Goal: Information Seeking & Learning: Find specific fact

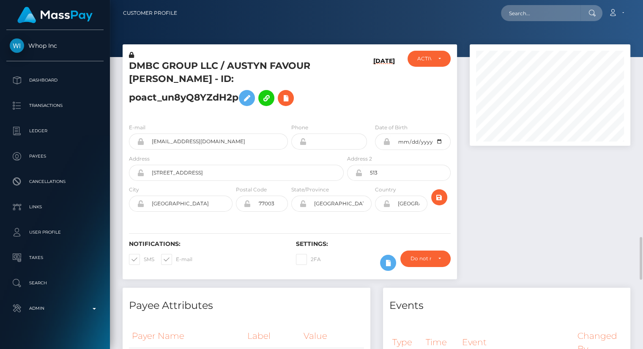
scroll to position [101, 161]
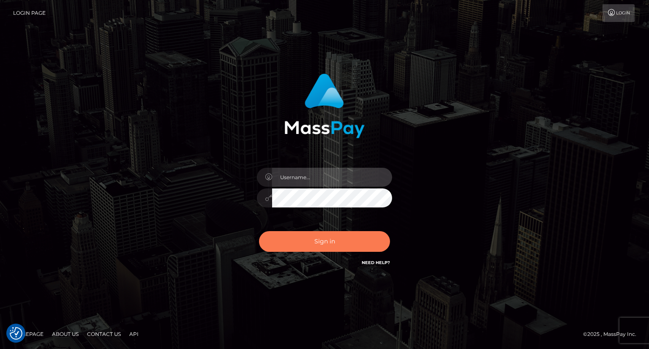
type input "carolina"
click at [336, 243] on button "Sign in" at bounding box center [324, 241] width 131 height 21
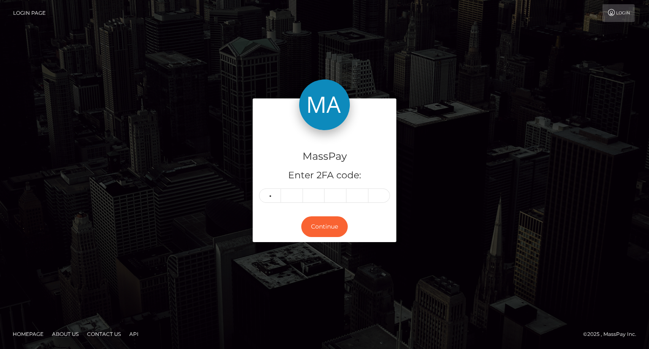
type input "1"
type input "7"
type input "0"
type input "5"
type input "2"
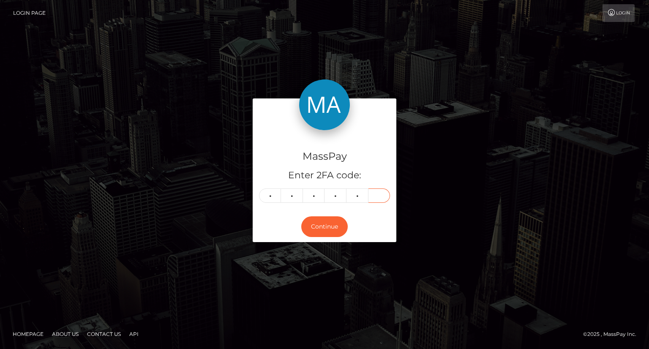
type input "3"
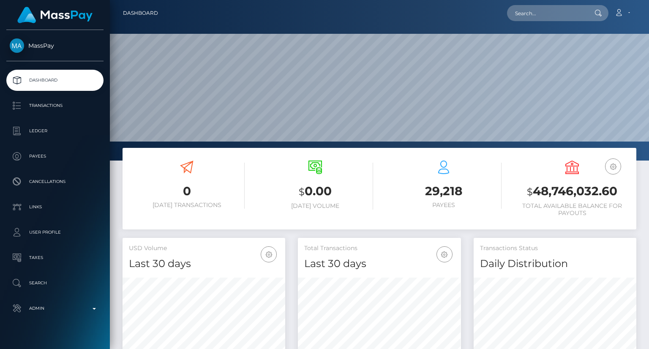
scroll to position [150, 162]
click at [530, 11] on input "text" at bounding box center [546, 13] width 79 height 16
paste input "MSPfe78f8fa0040fee"
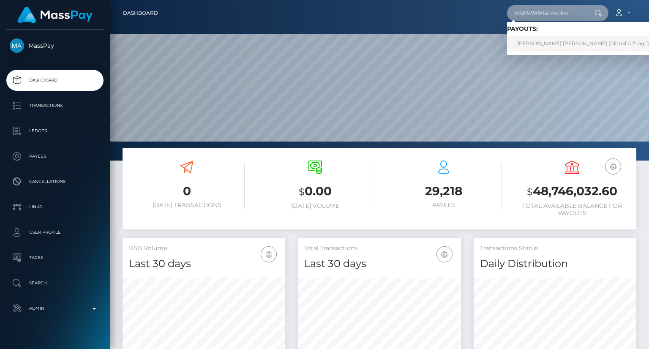
type input "MSPfe78f8fa0040fee"
click at [542, 38] on link "MARIA ISABEL DAVILA GALVEZ (Global Gifting Technologies Inc - Throne)" at bounding box center [615, 44] width 216 height 16
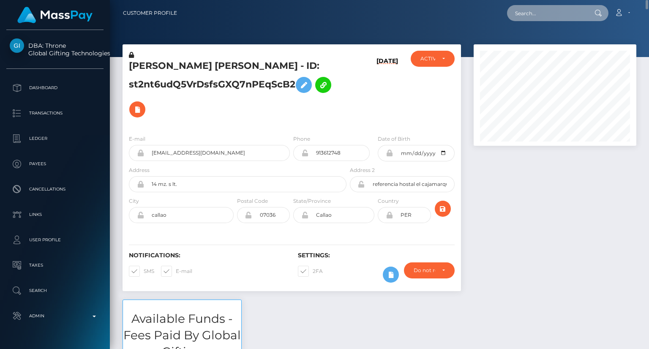
click at [544, 8] on input "text" at bounding box center [546, 13] width 79 height 16
paste input "MSPaef854bbadbe5f5"
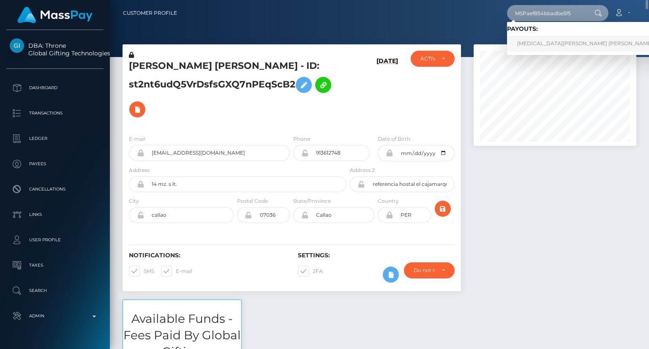
type input "MSPaef854bbadbe5f5"
click at [548, 47] on link "Syeda Samiya Farida Bukhari (Whop Inc - )" at bounding box center [602, 44] width 190 height 16
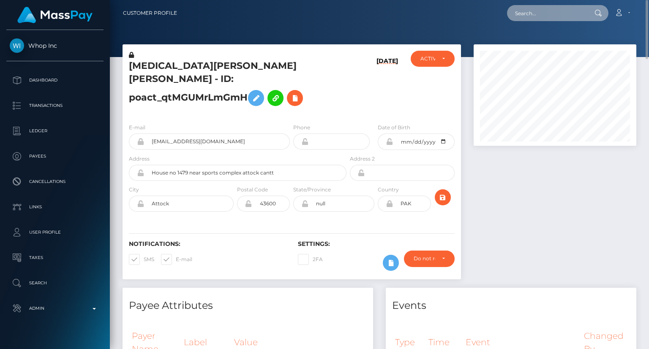
click at [542, 18] on input "text" at bounding box center [546, 13] width 79 height 16
paste input "MSP96855ee666f1f51"
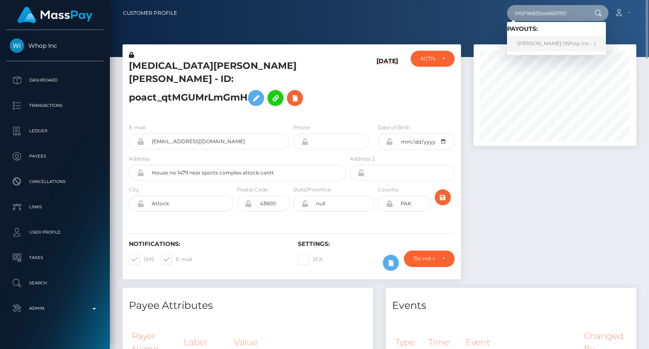
type input "MSP96855ee666f1f51"
click at [539, 44] on link "[PERSON_NAME] (Whop Inc - )" at bounding box center [556, 44] width 99 height 16
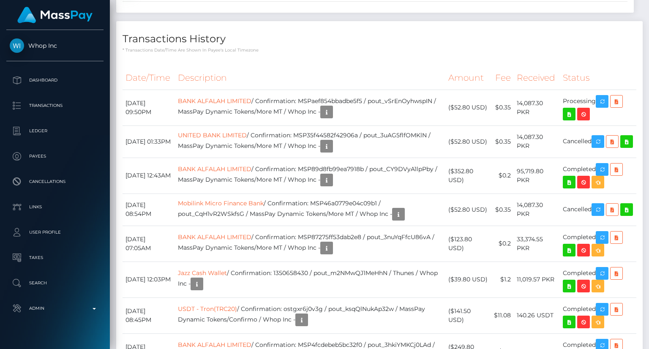
scroll to position [1395, 0]
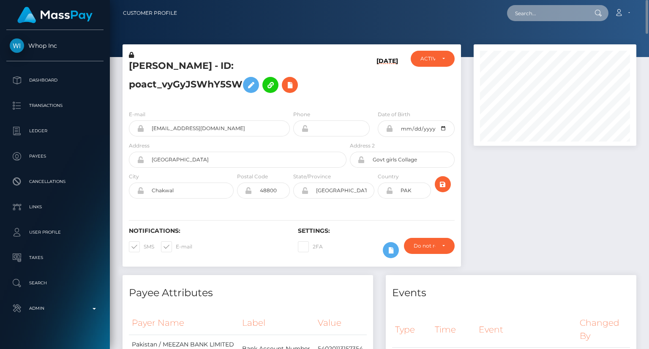
click at [521, 17] on input "text" at bounding box center [546, 13] width 79 height 16
paste input "MSP6a2b6659da661d0"
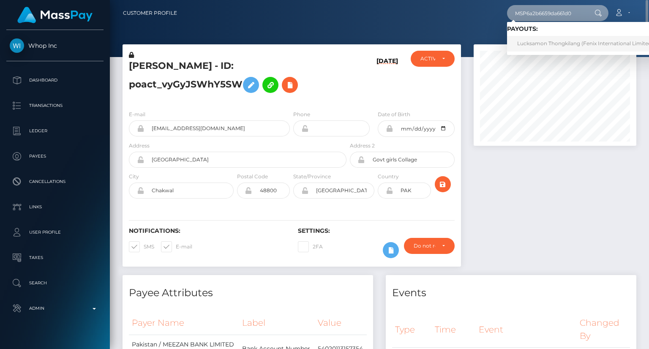
type input "MSP6a2b6659da661d0"
click at [546, 42] on link "Lucksamon Thongkilang (Fenix International Limited - )" at bounding box center [587, 44] width 161 height 16
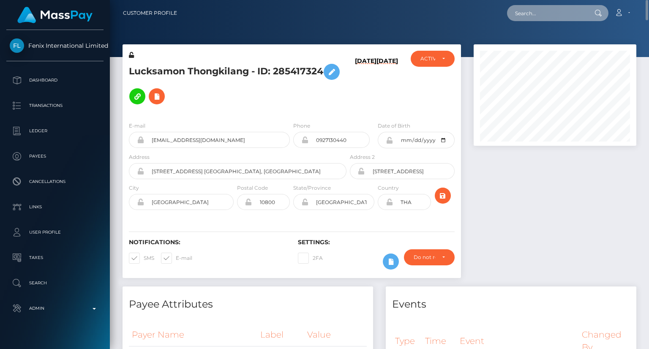
click at [535, 12] on input "text" at bounding box center [546, 13] width 79 height 16
paste input "MSPc9e292b1a86e691"
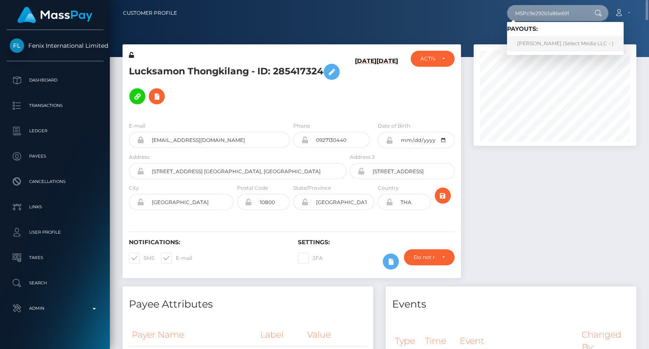
type input "MSPc9e292b1a86e691"
click at [555, 39] on link "Kerem Berk (Select Media LLC - )" at bounding box center [565, 44] width 117 height 16
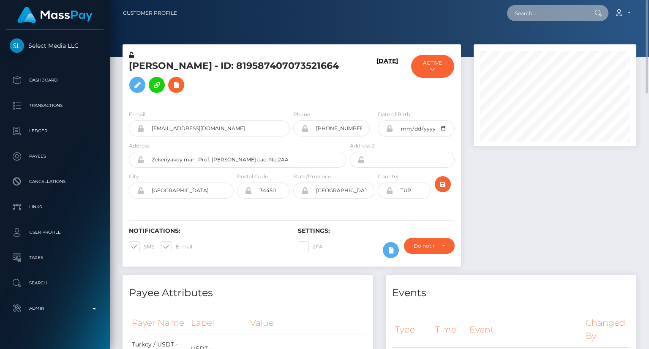
click at [546, 17] on input "text" at bounding box center [546, 13] width 79 height 16
paste input "MSP04906ac1021f3cd"
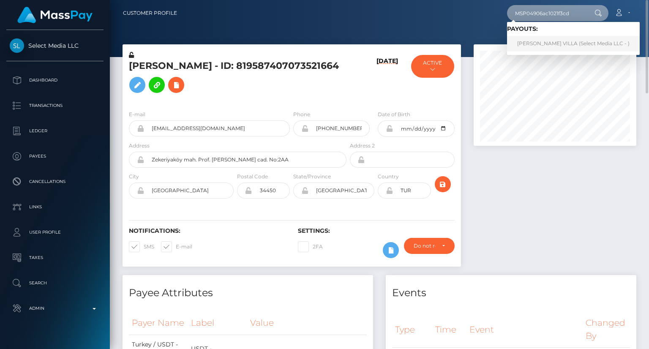
type input "MSP04906ac1021f3cd"
click at [544, 43] on link "CAMILA ANDREA HORMAZABAL VILLA (Select Media LLC - )" at bounding box center [573, 44] width 133 height 16
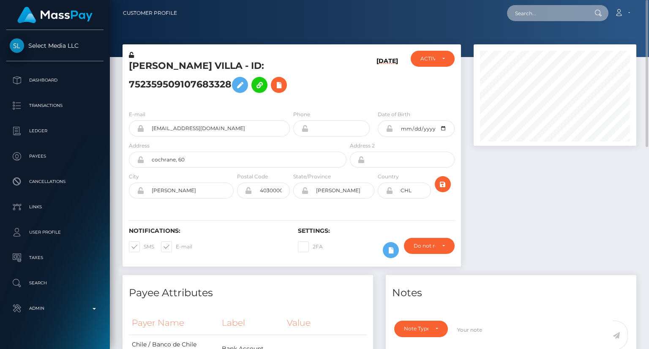
click at [558, 11] on input "text" at bounding box center [546, 13] width 79 height 16
paste input "MSPa0da39d4b7e3a98"
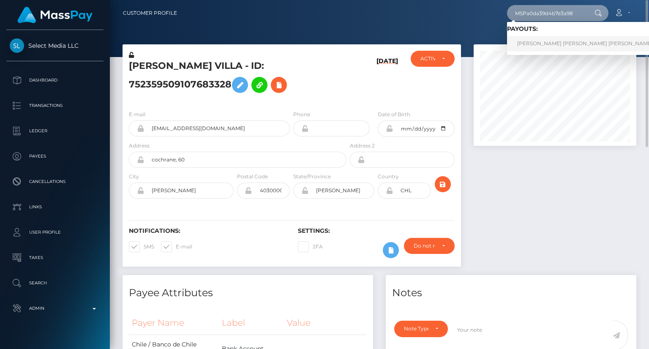
type input "MSPa0da39d4b7e3a98"
click at [550, 43] on link "MARIA ALICE QUEIROZ MARTINS Martins (Global Gifting Technologies Inc - Throne)" at bounding box center [638, 44] width 262 height 16
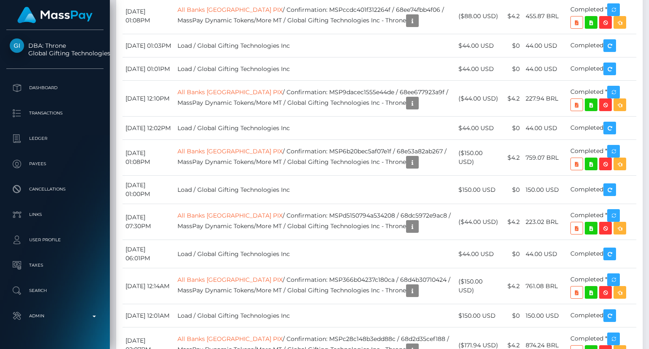
scroll to position [6383, 0]
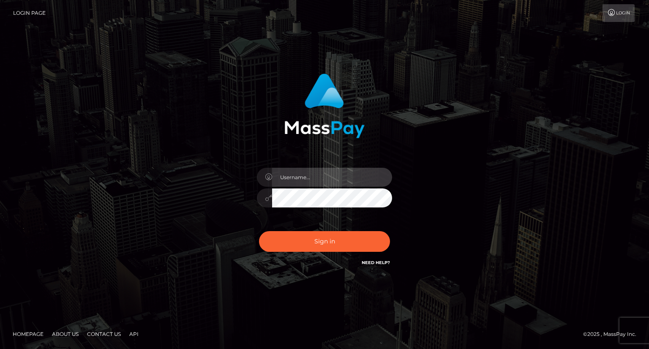
type input "carolina"
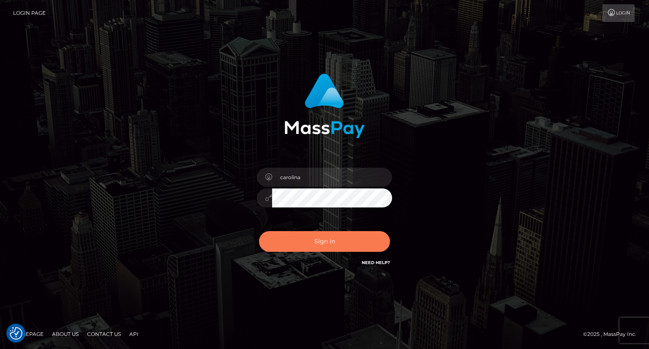
click at [345, 232] on button "Sign in" at bounding box center [324, 241] width 131 height 21
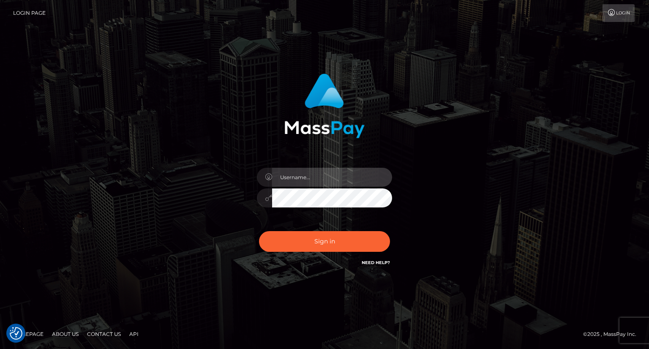
type input "carolina"
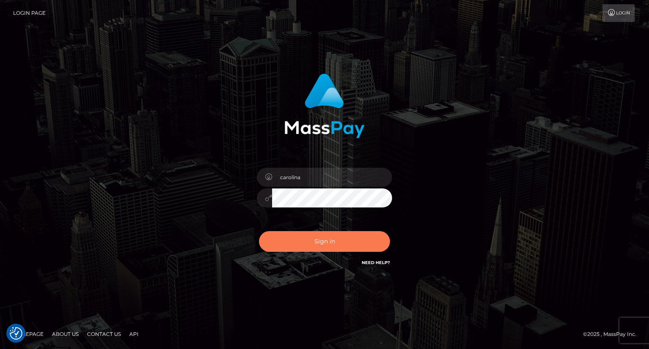
click at [343, 239] on button "Sign in" at bounding box center [324, 241] width 131 height 21
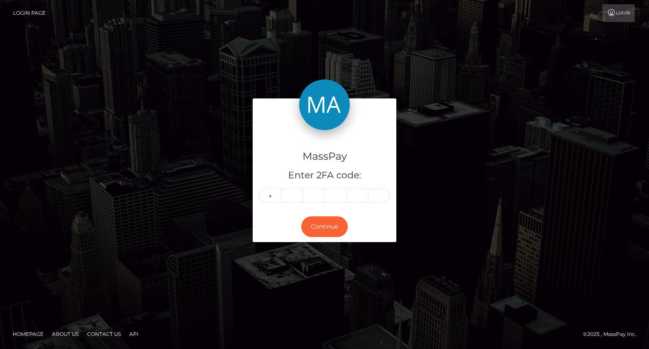
type input "4"
type input "6"
type input "3"
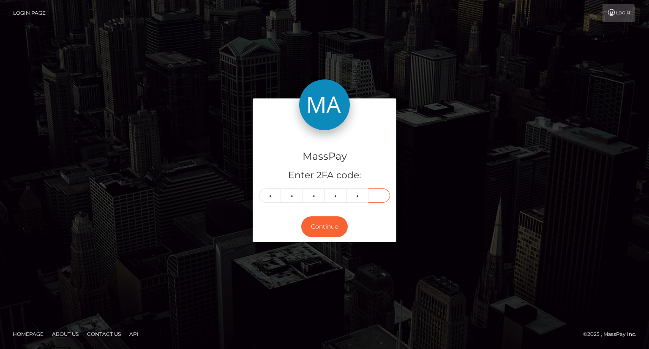
type input "1"
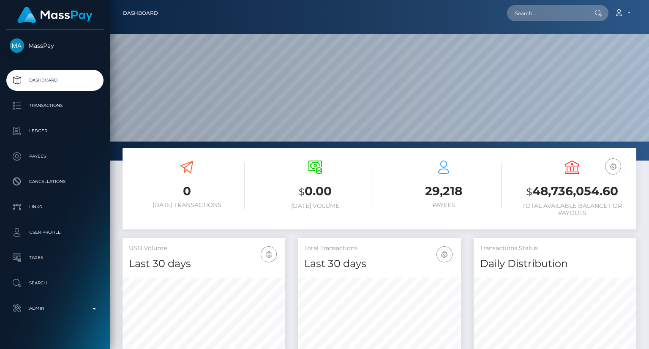
scroll to position [150, 162]
click at [560, 3] on nav "Dashboard Loading... Loading... Account Edit Profile" at bounding box center [379, 13] width 539 height 26
click at [560, 8] on input "text" at bounding box center [546, 13] width 79 height 16
paste input "poact_StLD4UEvdoVS"
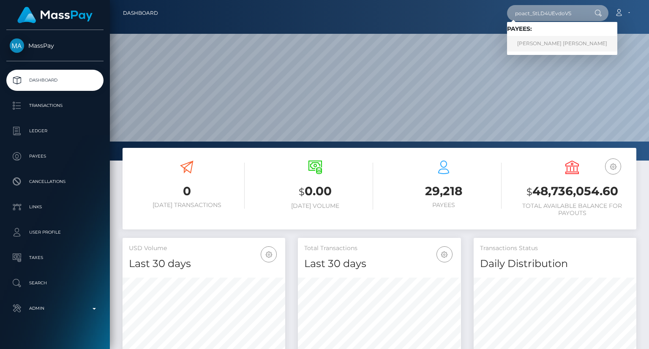
type input "poact_StLD4UEvdoVS"
click at [589, 46] on link "LUIS FERNANDO GONZALEZ" at bounding box center [562, 44] width 110 height 16
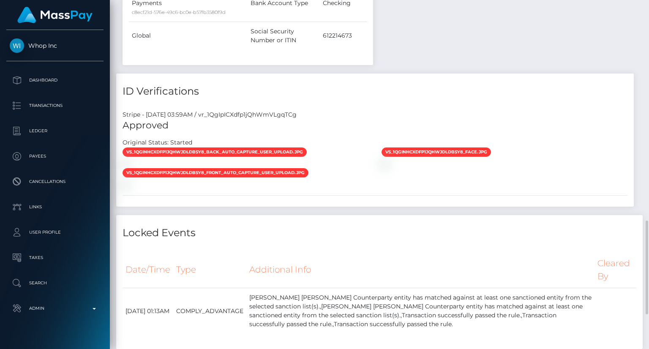
scroll to position [776, 0]
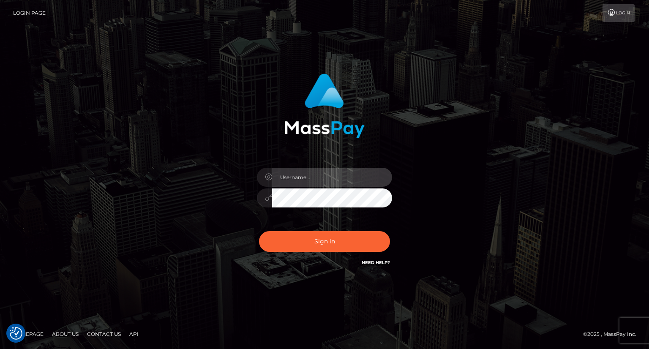
type input "carolina"
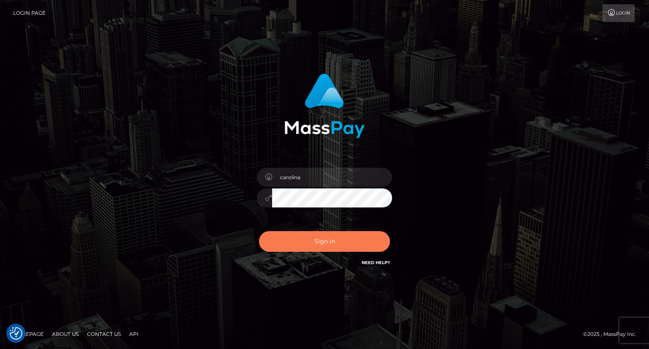
click at [353, 245] on button "Sign in" at bounding box center [324, 241] width 131 height 21
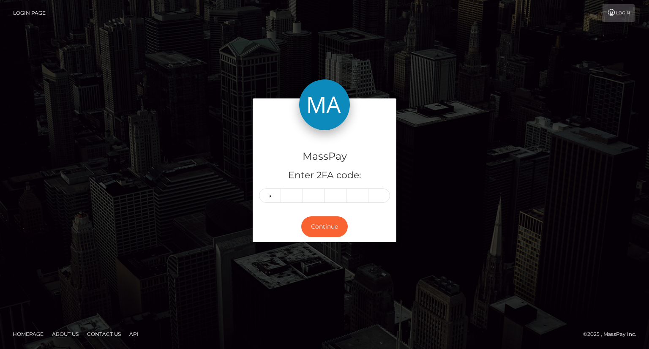
type input "5"
type input "6"
type input "9"
type input "0"
type input "9"
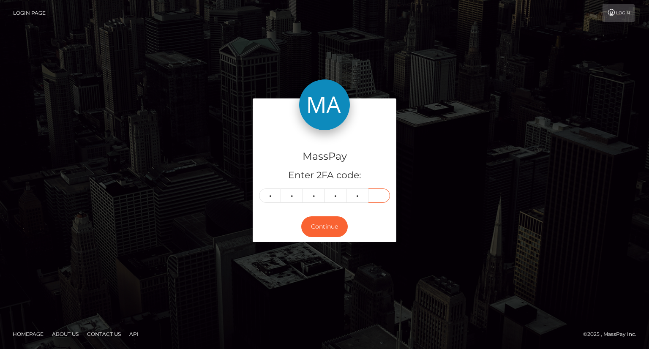
type input "4"
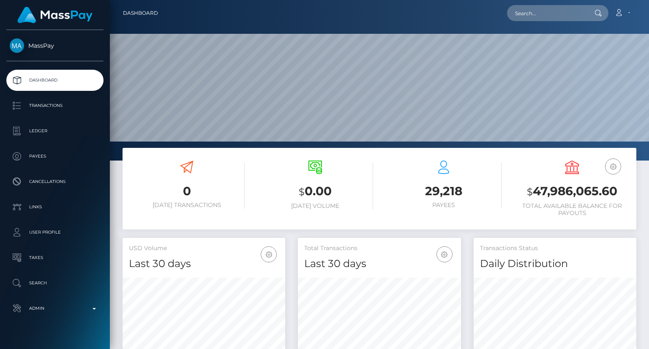
scroll to position [150, 162]
click at [548, 11] on input "text" at bounding box center [546, 13] width 79 height 16
click at [531, 5] on input "text" at bounding box center [546, 13] width 79 height 16
paste input "[EMAIL_ADDRESS][DOMAIN_NAME]"
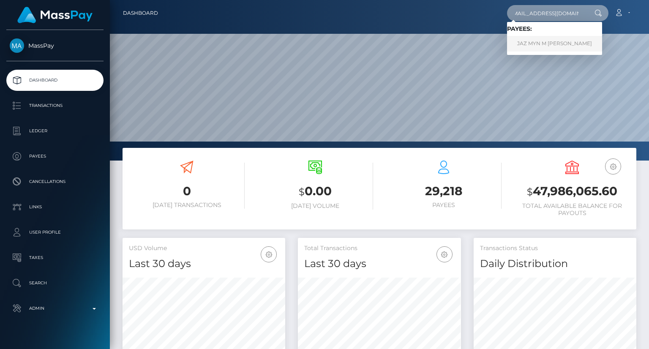
type input "[EMAIL_ADDRESS][DOMAIN_NAME]"
click at [538, 45] on link "JAZ MYN M GIVENS" at bounding box center [554, 44] width 95 height 16
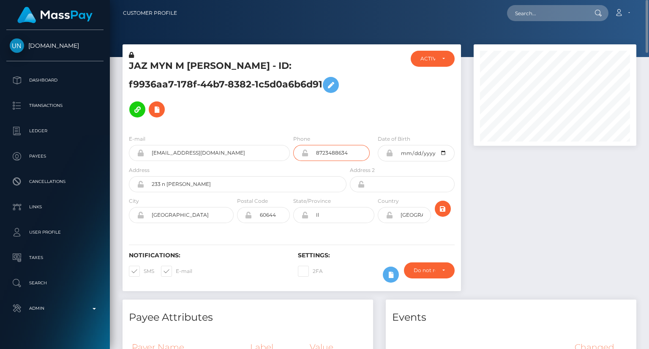
click at [351, 145] on div "8723488634" at bounding box center [331, 153] width 77 height 16
click at [576, 202] on div at bounding box center [555, 171] width 175 height 255
click at [116, 175] on div "JAZ MYN M GIVENS - ID: f9936aa7-178f-44b7-8382-1c5d0a6b6d91 ACTIVE" at bounding box center [291, 171] width 351 height 255
click at [546, 12] on input "text" at bounding box center [546, 13] width 79 height 16
paste input "poact_XJYPpqkpoPIz"
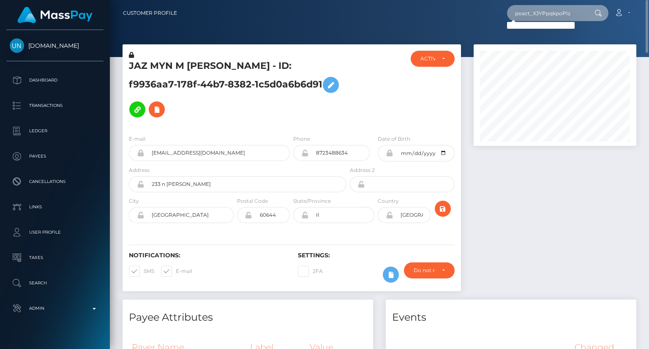
type input "poact_XJYPpqkpoPIz"
click at [536, 16] on input "poact_XJYPpqkpoPIz" at bounding box center [546, 13] width 79 height 16
click at [536, 17] on input "poact_XJYPpqkpoPIz" at bounding box center [546, 13] width 79 height 16
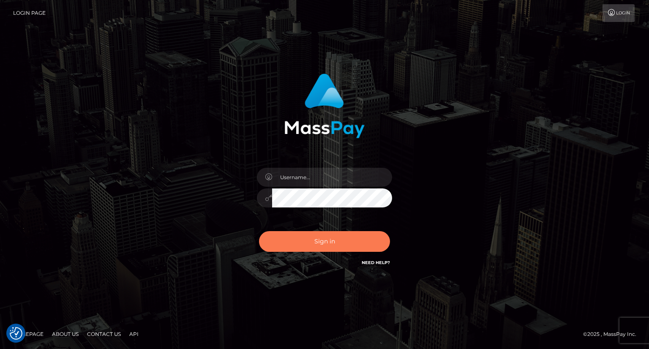
click at [336, 242] on button "Sign in" at bounding box center [324, 241] width 131 height 21
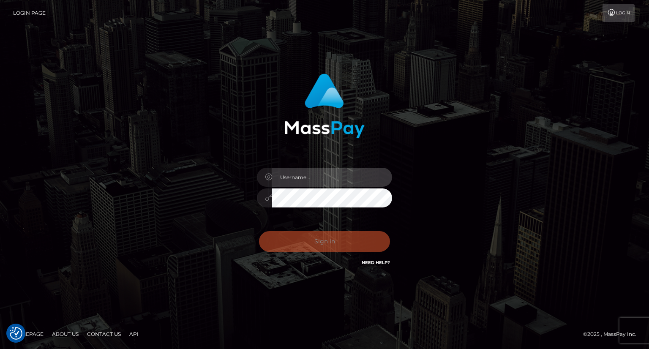
type input "carolina"
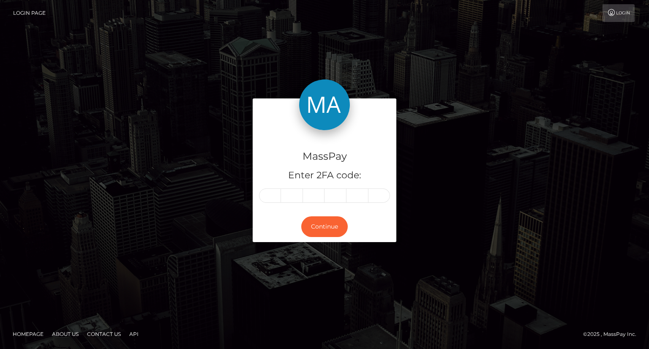
click at [336, 238] on div "Continue" at bounding box center [325, 226] width 144 height 31
click at [276, 190] on input "text" at bounding box center [270, 196] width 22 height 14
type input "7"
type input "8"
type input "5"
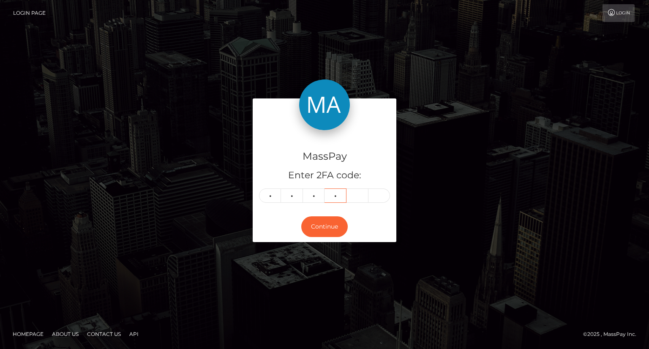
type input "6"
type input "8"
type input "2"
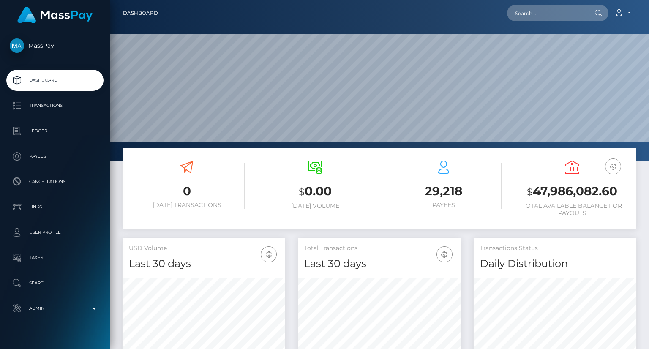
scroll to position [150, 162]
click at [577, 14] on input "text" at bounding box center [546, 13] width 79 height 16
paste input "poact_XJYPpqkpoPIz"
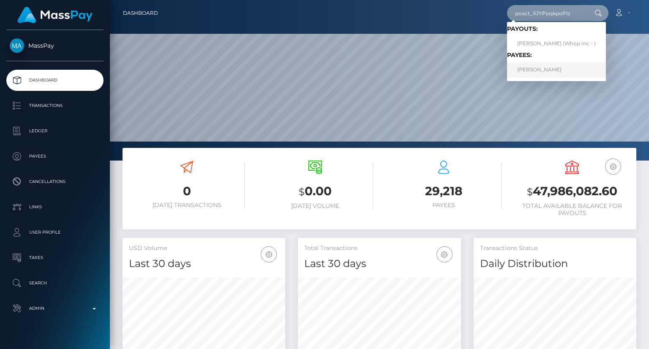
type input "poact_XJYPpqkpoPIz"
click at [540, 71] on link "FILIP JAMALOV" at bounding box center [556, 70] width 99 height 16
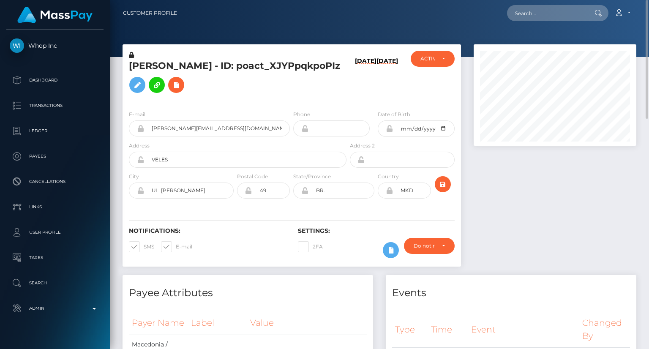
click at [621, 202] on div at bounding box center [555, 159] width 175 height 231
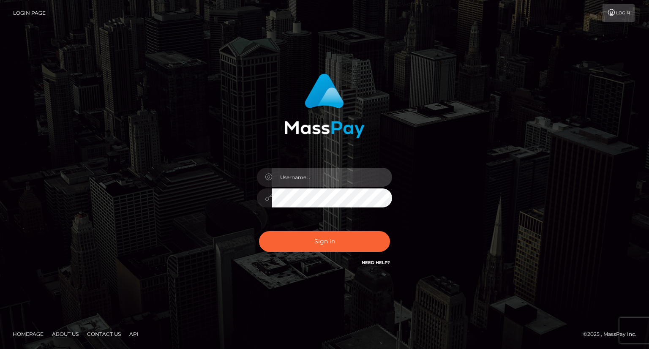
type input "carolina"
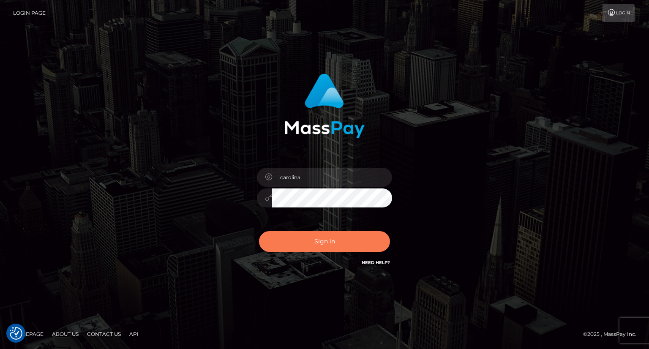
click at [340, 239] on button "Sign in" at bounding box center [324, 241] width 131 height 21
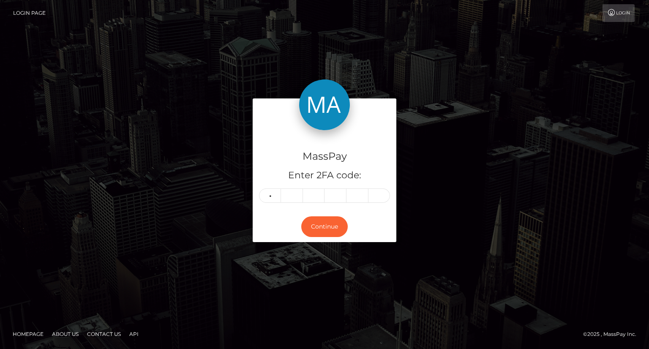
type input "1"
type input "3"
type input "2"
type input "3"
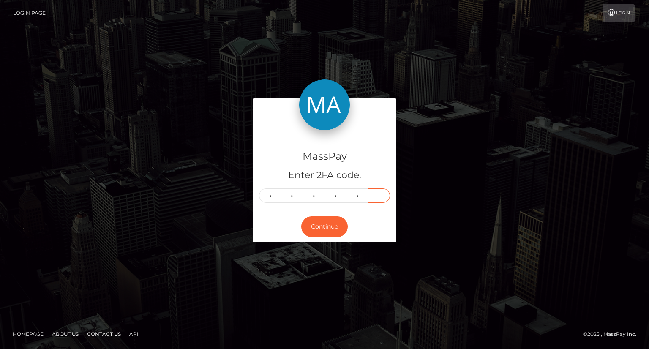
type input "8"
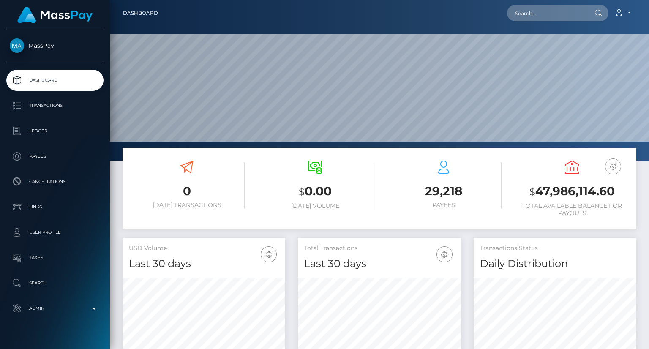
scroll to position [150, 162]
click at [536, 9] on input "text" at bounding box center [546, 13] width 79 height 16
paste input "MSP96855ee666f1f51"
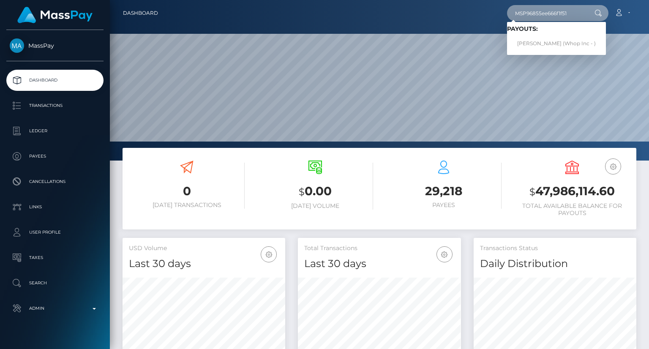
type input "MSP96855ee666f1f51"
drag, startPoint x: 517, startPoint y: 40, endPoint x: 534, endPoint y: 44, distance: 17.3
click at [534, 44] on link "ABDULLAH ASLAM Aslam (Whop Inc - )" at bounding box center [556, 44] width 99 height 16
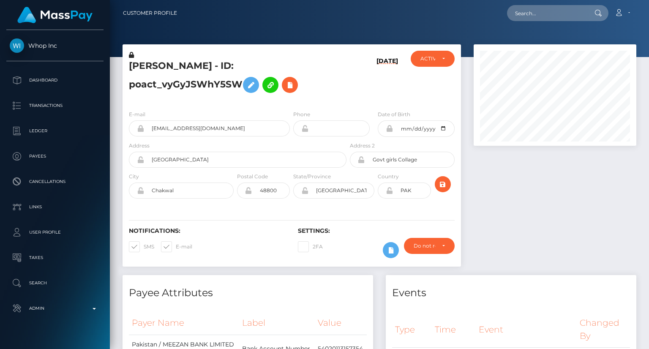
scroll to position [101, 162]
click at [171, 126] on input "[EMAIL_ADDRESS][DOMAIN_NAME]" at bounding box center [217, 128] width 146 height 16
click at [170, 126] on input "[EMAIL_ADDRESS][DOMAIN_NAME]" at bounding box center [217, 128] width 146 height 16
click at [161, 61] on h5 "[PERSON_NAME] - ID: poact_vyGyJSWhY5SW" at bounding box center [235, 79] width 213 height 38
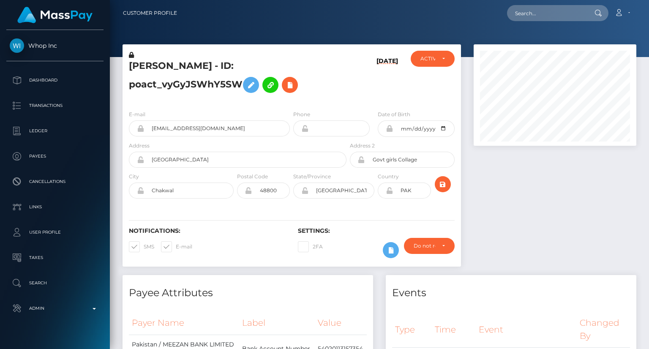
click at [158, 65] on h5 "[PERSON_NAME] - ID: poact_vyGyJSWhY5SW" at bounding box center [235, 79] width 213 height 38
copy h5 "[PERSON_NAME]"
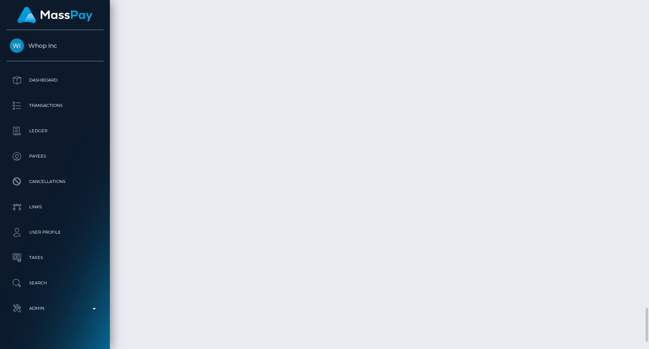
scroll to position [3243, 0]
drag, startPoint x: 479, startPoint y: 270, endPoint x: 468, endPoint y: 260, distance: 14.7
copy td "($675.73 USD"
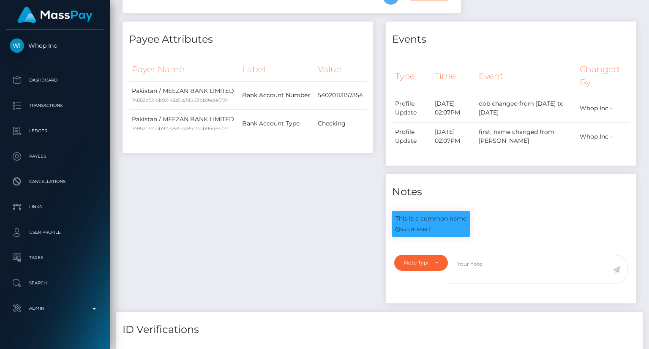
scroll to position [0, 0]
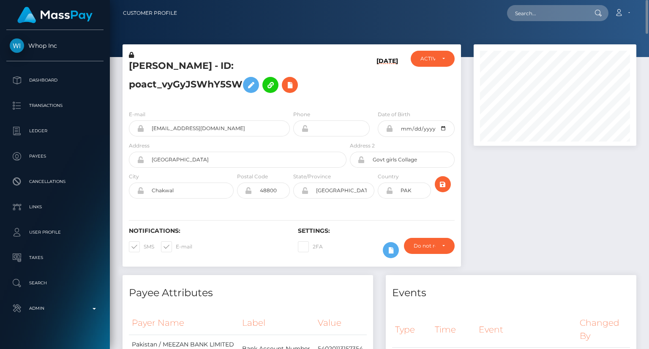
click at [219, 60] on h5 "[PERSON_NAME] - ID: poact_vyGyJSWhY5SW" at bounding box center [235, 79] width 213 height 38
copy h5 "[PERSON_NAME] - ID: poact_vyGyJSWhY5SW"
